Goal: Find specific page/section: Find specific page/section

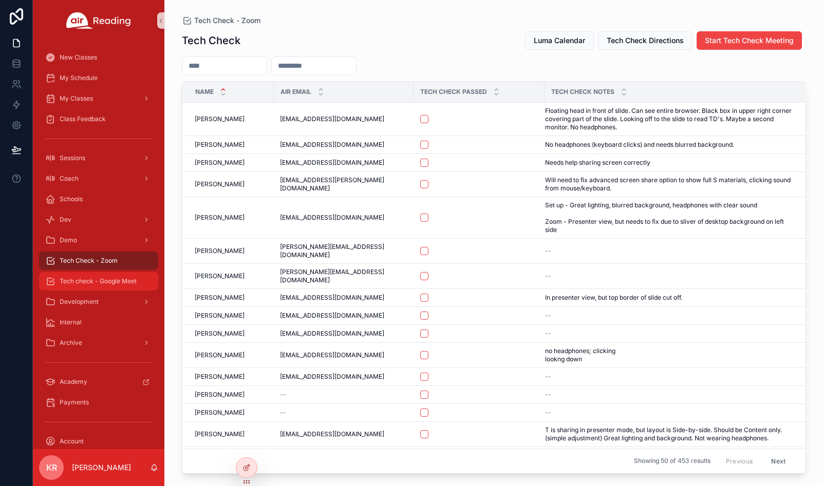
click at [105, 277] on div "Tech check - Google Meet" at bounding box center [98, 281] width 107 height 16
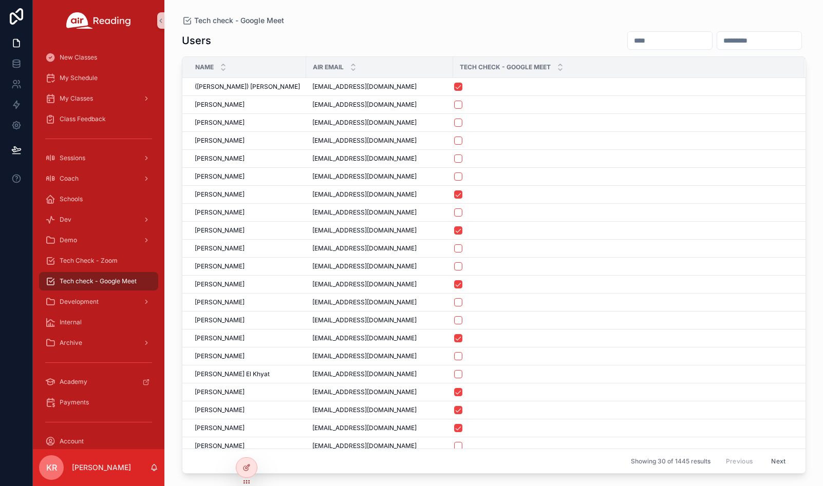
drag, startPoint x: 599, startPoint y: 41, endPoint x: 606, endPoint y: 37, distance: 8.0
click at [627, 41] on input "scrollable content" at bounding box center [669, 40] width 84 height 14
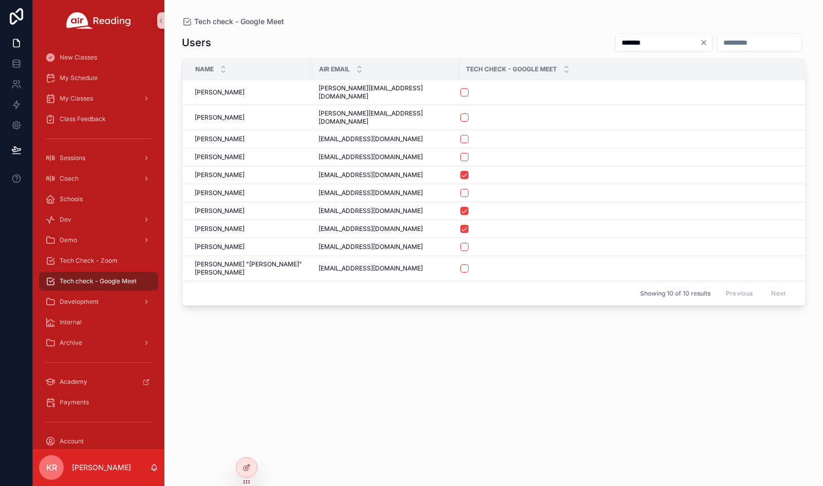
type input "*******"
click at [701, 44] on icon "Clear" at bounding box center [703, 43] width 4 height 4
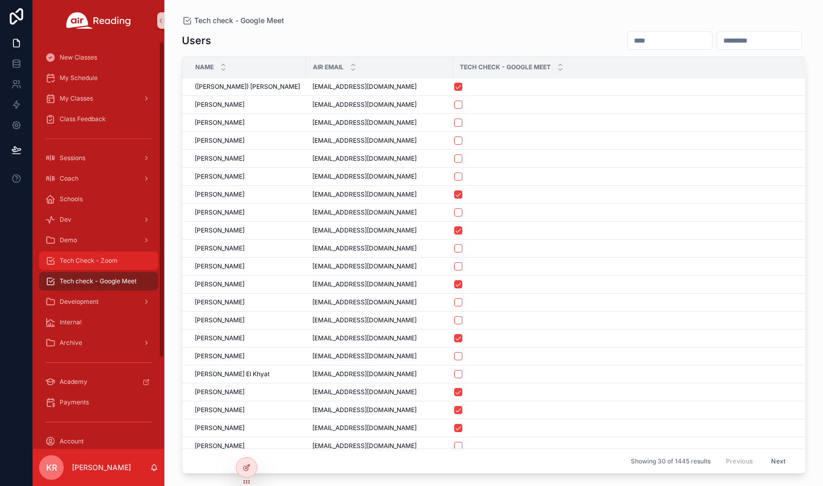
click at [104, 264] on span "Tech Check - Zoom" at bounding box center [89, 261] width 58 height 8
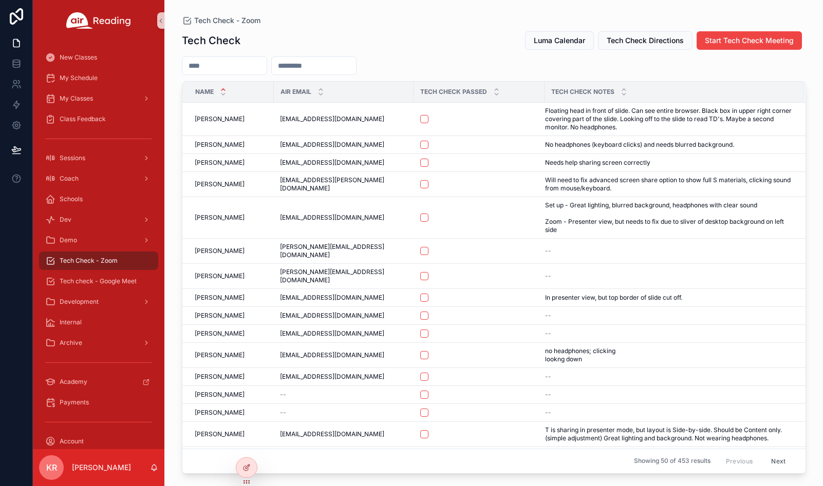
click at [221, 64] on input "scrollable content" at bounding box center [224, 66] width 84 height 14
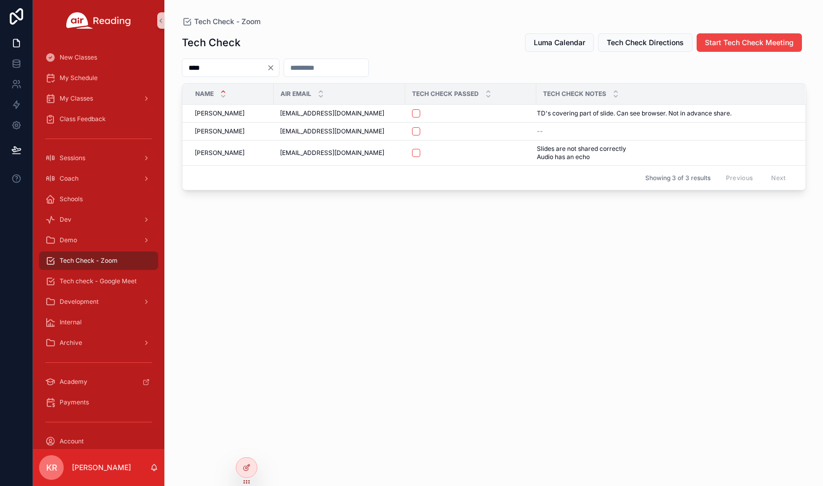
drag, startPoint x: 219, startPoint y: 65, endPoint x: 178, endPoint y: 71, distance: 42.1
click at [178, 71] on div "Tech Check - Zoom Tech Check Luma Calendar Tech Check Directions Start Tech Che…" at bounding box center [493, 237] width 657 height 474
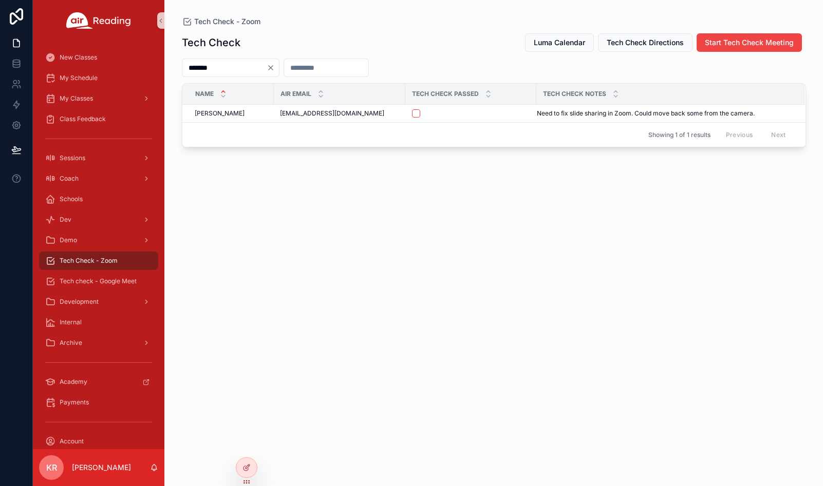
type input "*******"
click at [275, 70] on icon "Clear" at bounding box center [270, 68] width 8 height 8
